Goal: Information Seeking & Learning: Learn about a topic

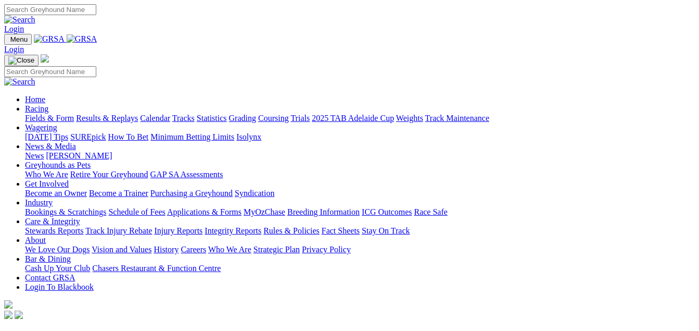
click at [48, 104] on link "Racing" at bounding box center [36, 108] width 23 height 9
click at [170, 114] on link "Calendar" at bounding box center [155, 118] width 30 height 9
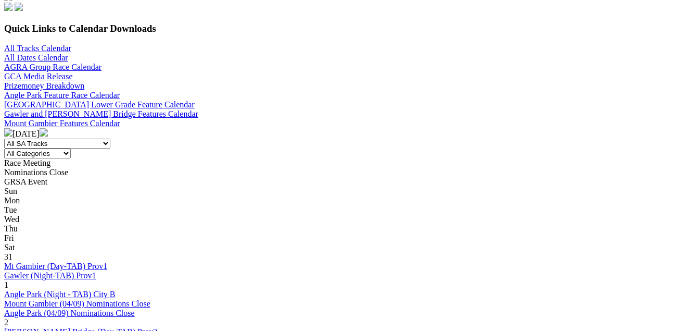
scroll to position [332, 0]
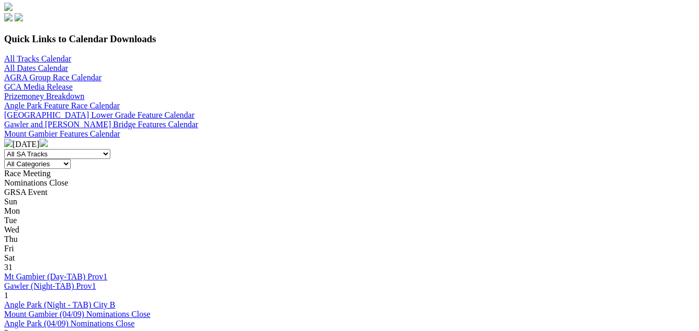
scroll to position [321, 0]
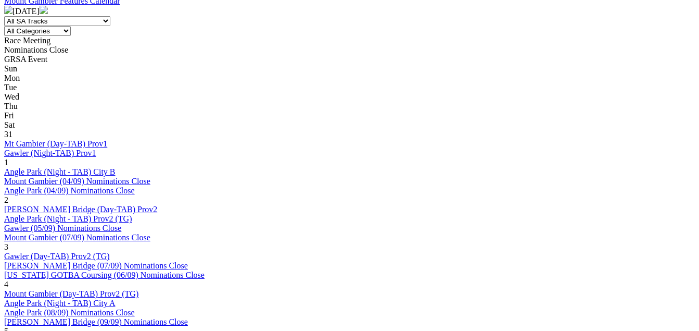
scroll to position [451, 0]
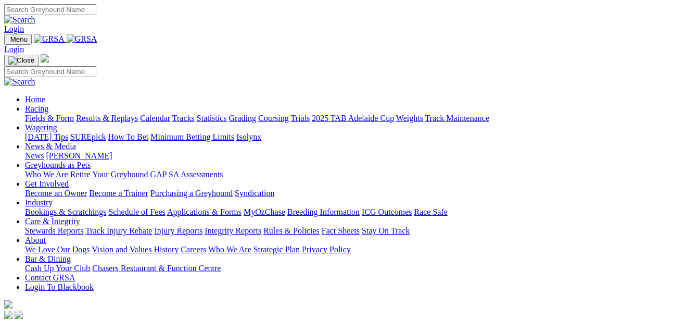
scroll to position [14, 0]
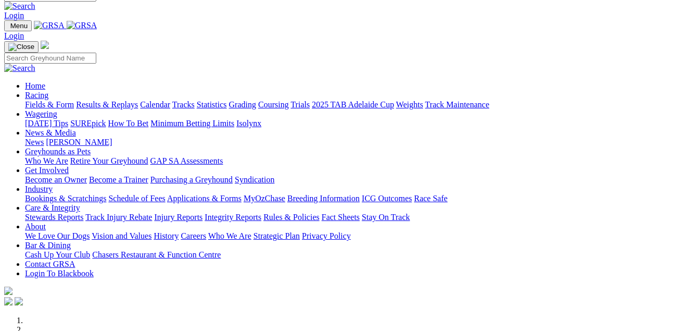
click at [170, 100] on link "Calendar" at bounding box center [155, 104] width 30 height 9
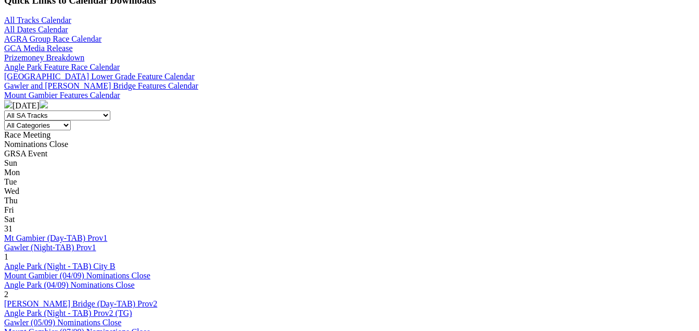
scroll to position [357, 0]
